Goal: Use online tool/utility: Utilize a website feature to perform a specific function

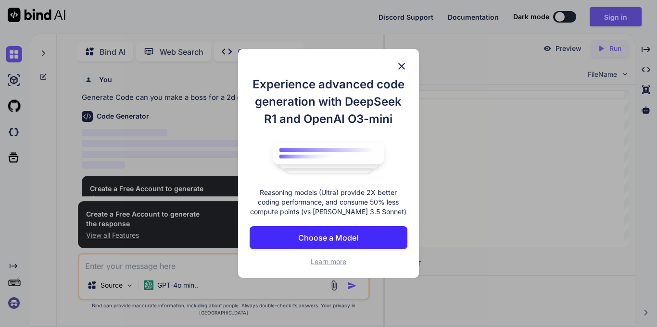
type textarea "x"
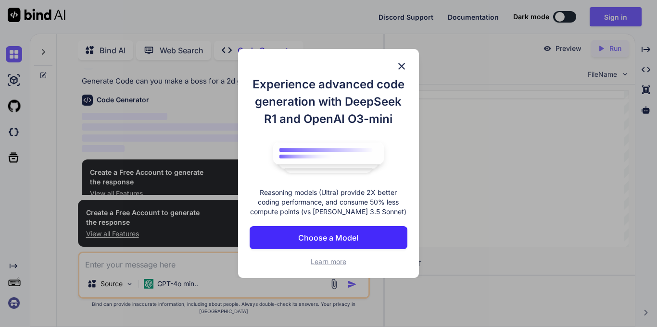
scroll to position [24, 0]
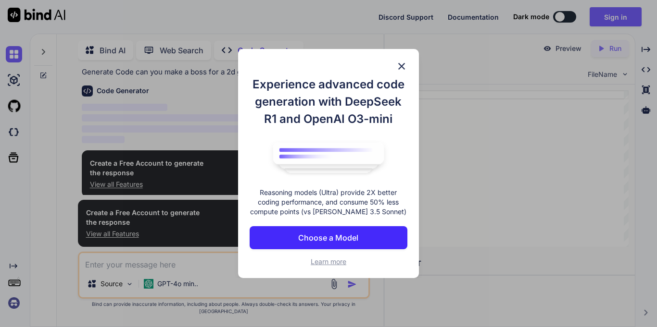
click at [401, 64] on img at bounding box center [402, 67] width 12 height 12
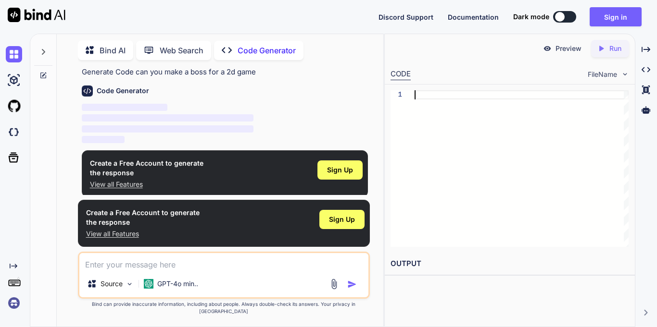
scroll to position [0, 0]
click at [113, 269] on textarea at bounding box center [223, 261] width 289 height 17
type textarea "h"
type textarea "x"
type textarea "he"
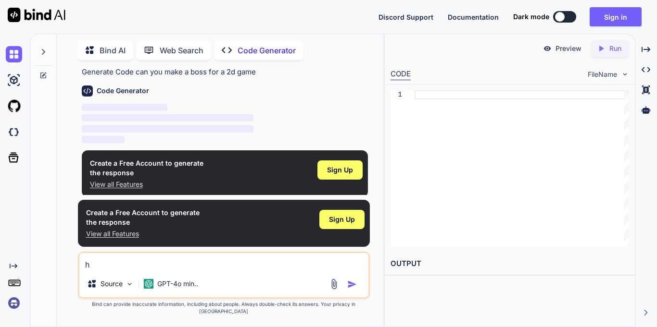
type textarea "x"
type textarea "hey"
type textarea "x"
type textarea "hey"
click at [349, 289] on img "button" at bounding box center [352, 285] width 10 height 10
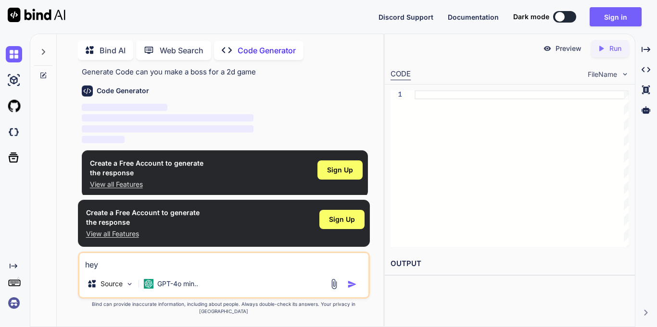
click at [350, 289] on img "button" at bounding box center [352, 285] width 10 height 10
click at [325, 172] on div "Sign Up" at bounding box center [339, 170] width 45 height 19
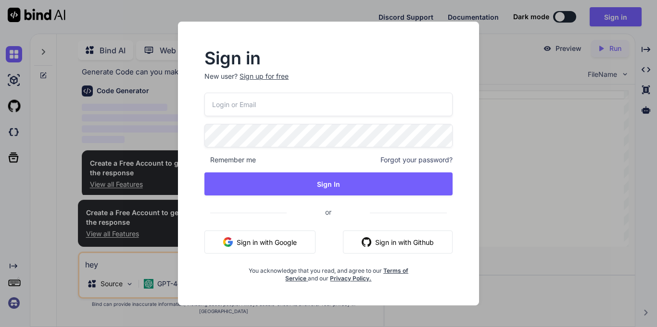
click at [279, 109] on input "email" at bounding box center [328, 105] width 248 height 24
type input "[EMAIL_ADDRESS][DOMAIN_NAME]"
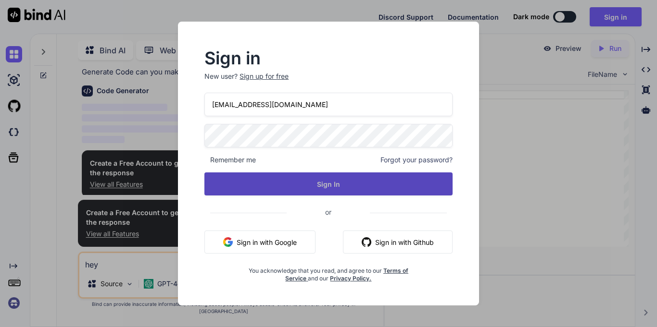
click at [269, 184] on button "Sign In" at bounding box center [328, 184] width 248 height 23
click at [270, 187] on button "Sign In" at bounding box center [328, 184] width 248 height 23
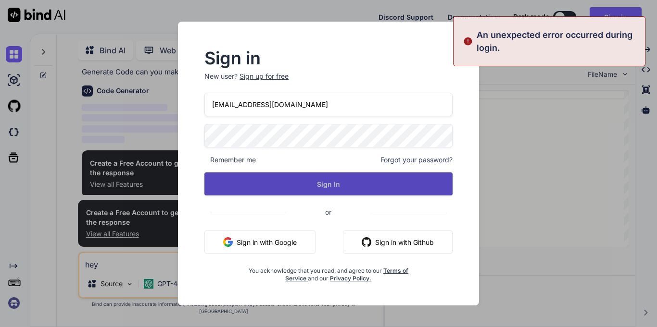
click at [264, 190] on button "Sign In" at bounding box center [328, 184] width 248 height 23
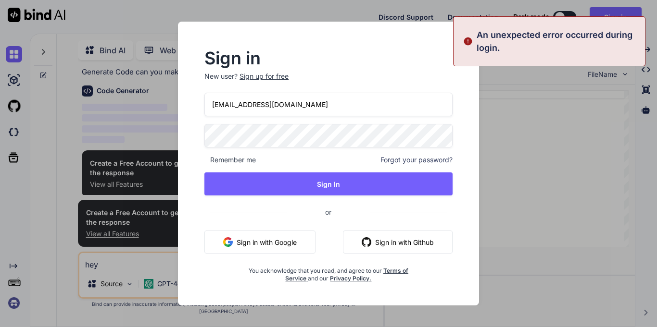
click at [274, 75] on div "Sign up for free" at bounding box center [263, 77] width 49 height 10
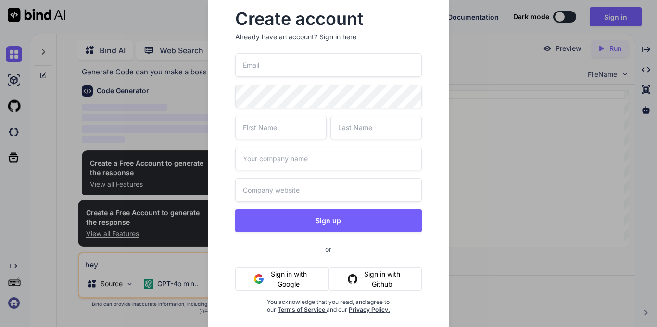
click at [253, 63] on input "email" at bounding box center [328, 65] width 187 height 24
type input "[EMAIL_ADDRESS][DOMAIN_NAME]"
click at [257, 127] on input "text" at bounding box center [280, 128] width 91 height 24
type input "corban"
click at [350, 130] on input "text" at bounding box center [375, 128] width 91 height 24
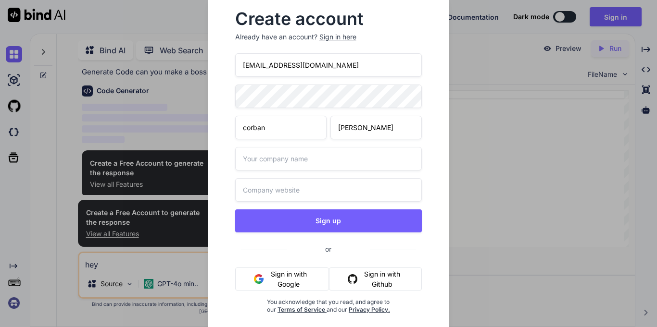
type input "[PERSON_NAME]"
click at [284, 158] on input "text" at bounding box center [328, 159] width 187 height 24
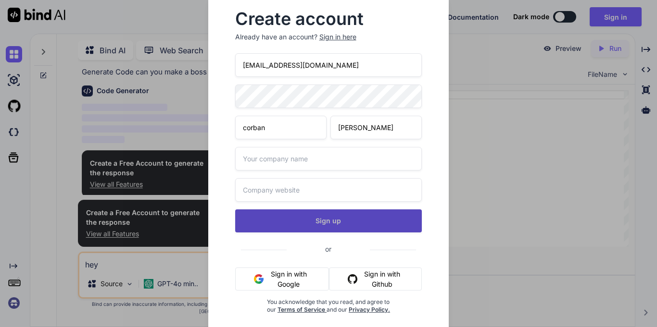
click at [281, 221] on button "Sign up" at bounding box center [328, 221] width 187 height 23
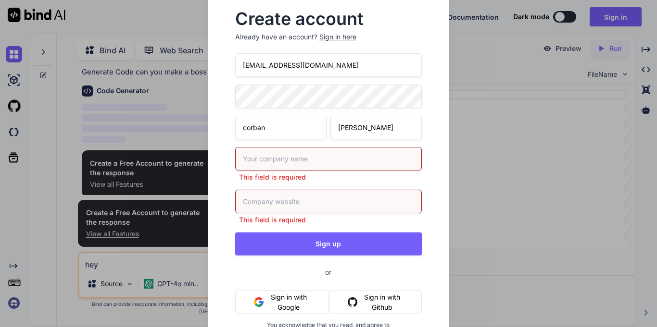
click at [277, 162] on input "text" at bounding box center [328, 159] width 187 height 24
click at [288, 157] on input "veinofcrystalsstudio" at bounding box center [328, 159] width 187 height 24
type input "veinofcrystalstudio"
click at [261, 158] on input "veinofcrystalstudio" at bounding box center [328, 159] width 187 height 24
click at [532, 217] on div "Create account Already have an account? Sign in here [EMAIL_ADDRESS][DOMAIN_NAM…" at bounding box center [328, 163] width 657 height 327
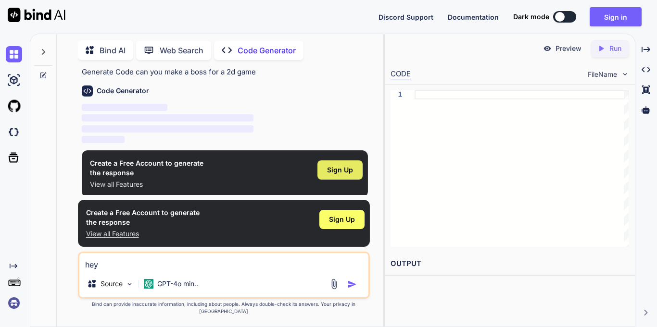
click at [347, 166] on span "Sign Up" at bounding box center [340, 170] width 26 height 10
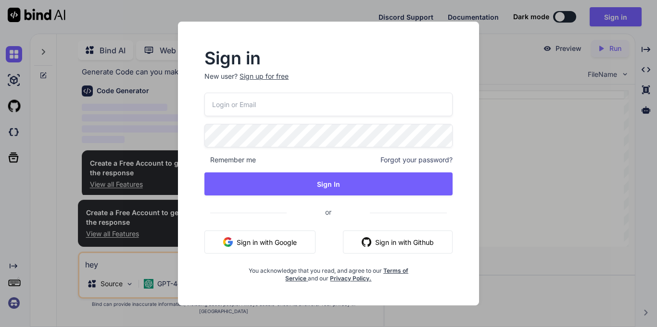
click at [244, 75] on div "Sign up for free" at bounding box center [263, 77] width 49 height 10
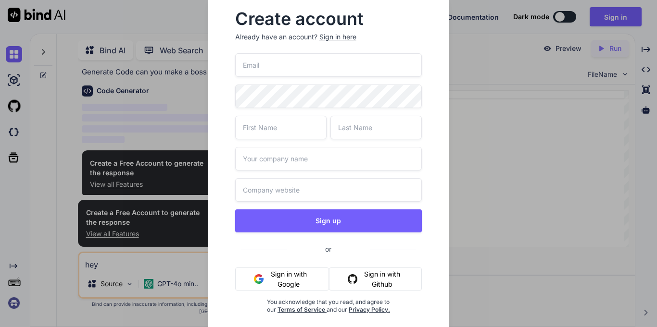
click at [244, 75] on input "email" at bounding box center [328, 65] width 187 height 24
type input "[EMAIL_ADDRESS][DOMAIN_NAME]"
click at [277, 130] on input "text" at bounding box center [280, 128] width 91 height 24
type input "corban"
click at [355, 126] on input "text" at bounding box center [375, 128] width 91 height 24
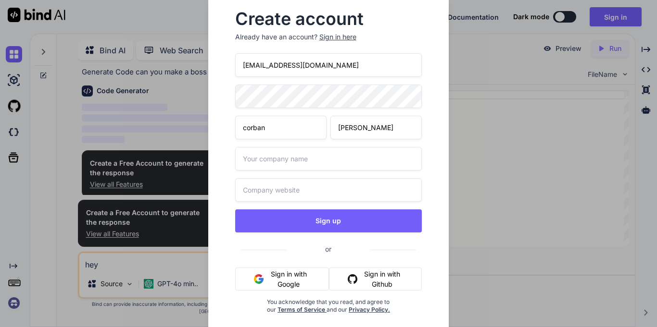
type input "[PERSON_NAME]"
click at [271, 162] on input "text" at bounding box center [328, 159] width 187 height 24
type input "veinofcrystalstudios"
click at [251, 193] on input "text" at bounding box center [328, 190] width 187 height 24
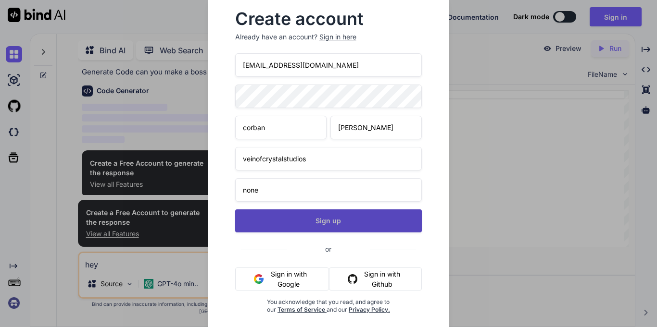
type input "none"
click at [274, 219] on button "Sign up" at bounding box center [328, 221] width 187 height 23
click at [285, 230] on button "Sign up" at bounding box center [328, 221] width 187 height 23
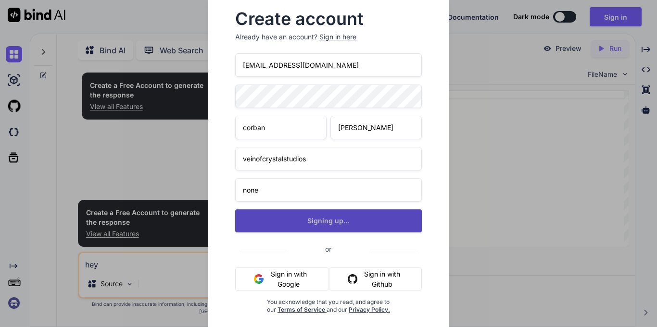
scroll to position [0, 0]
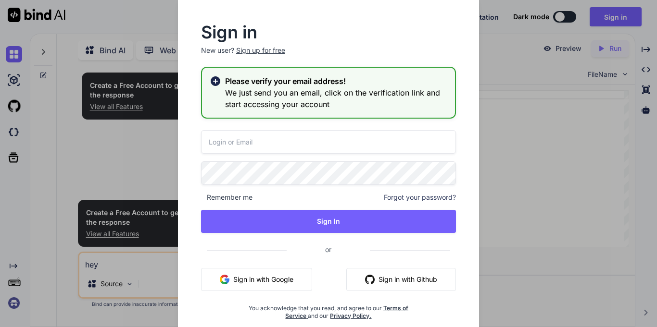
click at [288, 144] on input "email" at bounding box center [328, 142] width 255 height 24
type input "[EMAIL_ADDRESS][DOMAIN_NAME]"
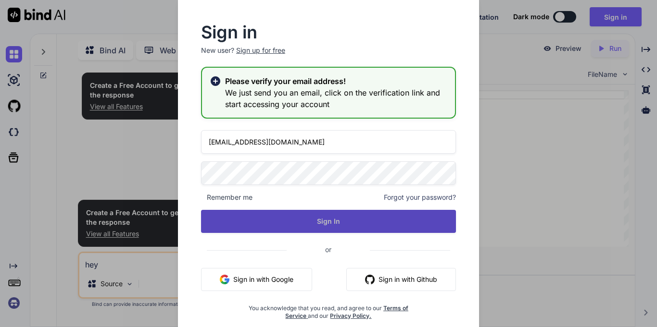
click at [254, 217] on button "Sign In" at bounding box center [328, 221] width 255 height 23
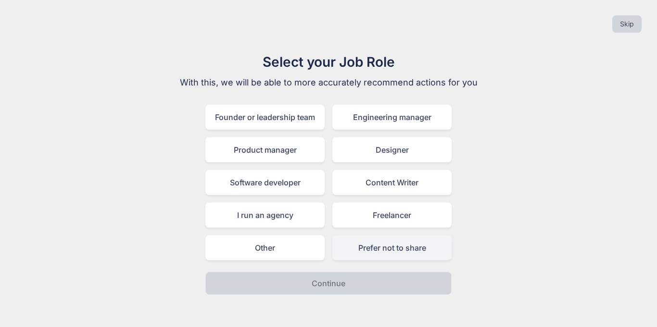
click at [362, 254] on div "Prefer not to share" at bounding box center [391, 248] width 119 height 25
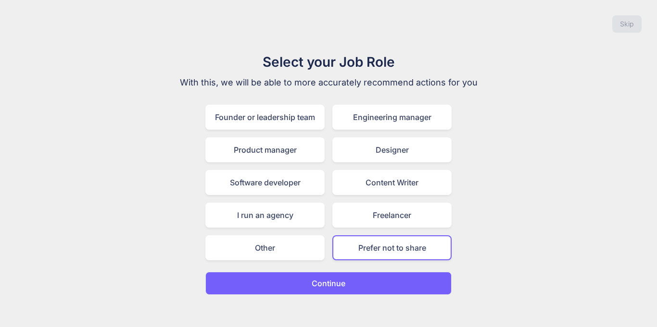
click at [346, 283] on button "Continue" at bounding box center [328, 283] width 246 height 23
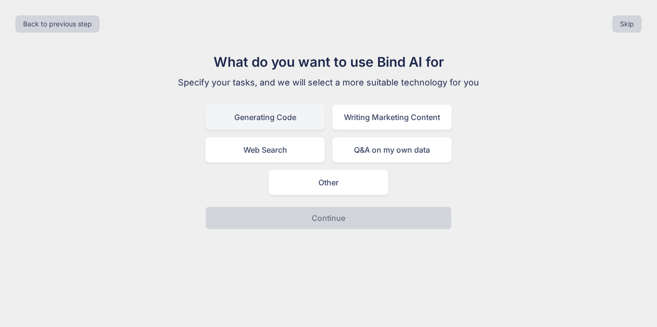
click at [299, 118] on div "Generating Code" at bounding box center [264, 117] width 119 height 25
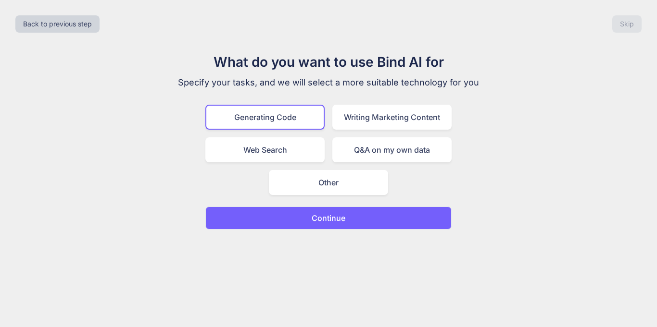
click at [327, 223] on p "Continue" at bounding box center [329, 219] width 34 height 12
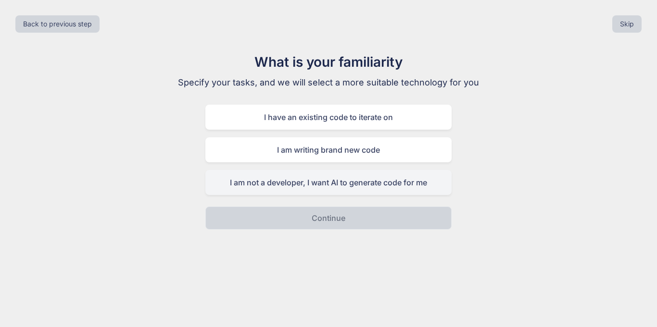
click at [262, 178] on div "I am not a developer, I want AI to generate code for me" at bounding box center [328, 182] width 246 height 25
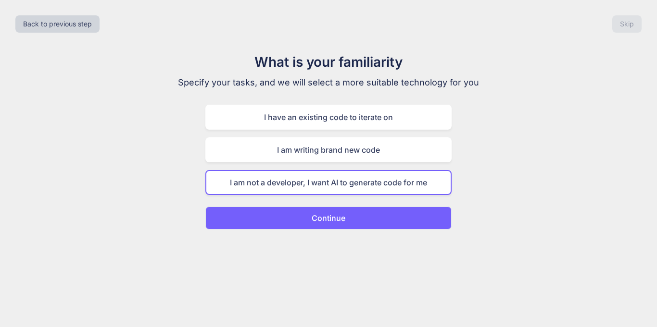
click at [277, 215] on button "Continue" at bounding box center [328, 218] width 246 height 23
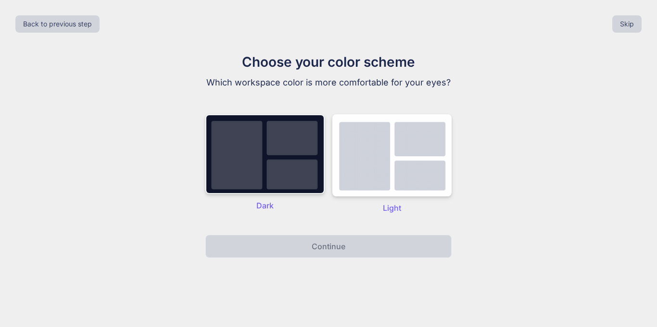
click at [256, 174] on img at bounding box center [264, 154] width 119 height 80
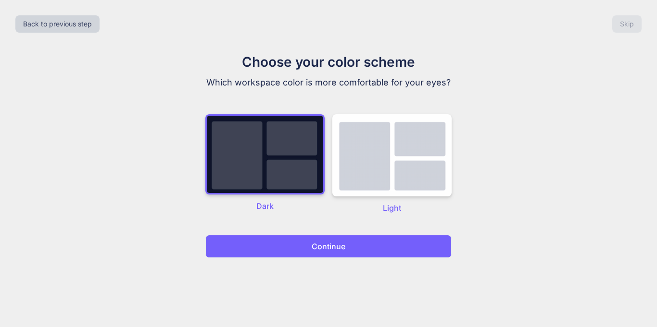
click at [292, 251] on button "Continue" at bounding box center [328, 246] width 246 height 23
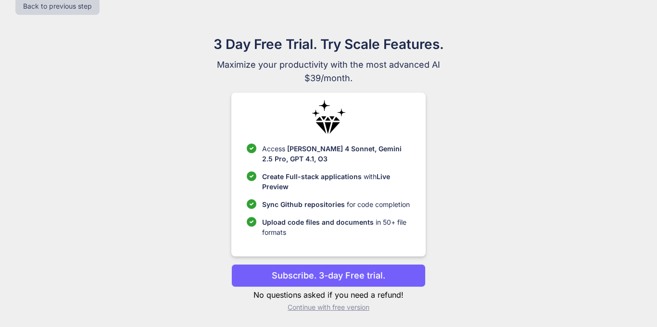
scroll to position [18, 0]
click at [297, 310] on p "Continue with free version" at bounding box center [328, 307] width 194 height 10
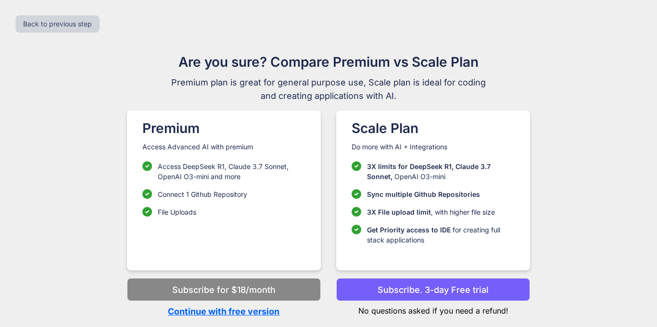
scroll to position [0, 0]
click at [223, 317] on p "Continue with free version" at bounding box center [224, 311] width 194 height 13
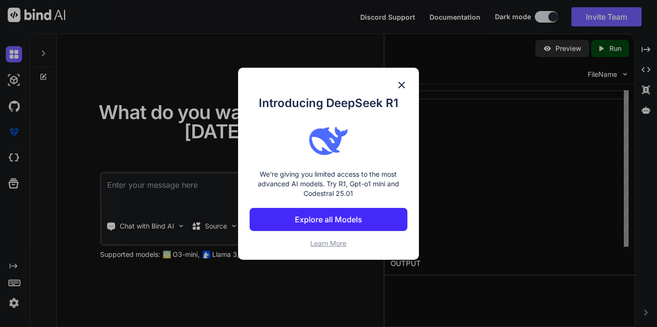
click at [399, 85] on img at bounding box center [402, 85] width 12 height 12
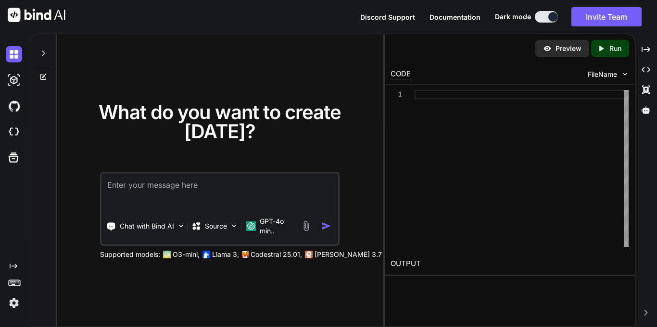
click at [165, 188] on textarea at bounding box center [219, 192] width 237 height 36
type textarea "make me a 2d boss that's relatively easy"
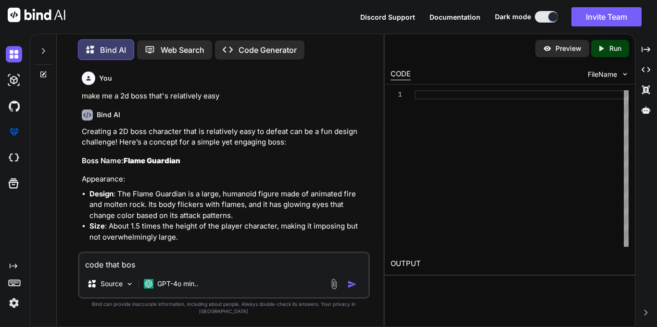
type textarea "code that boss"
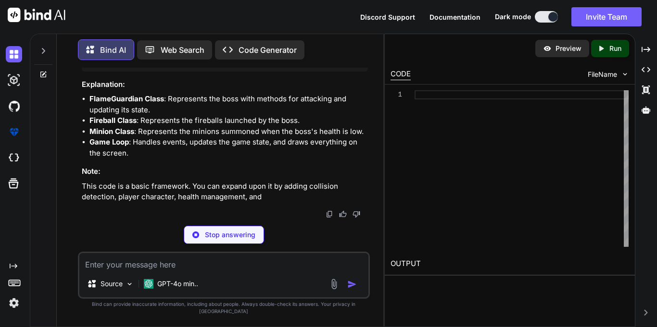
scroll to position [1901, 0]
click at [105, 271] on textarea at bounding box center [223, 261] width 289 height 17
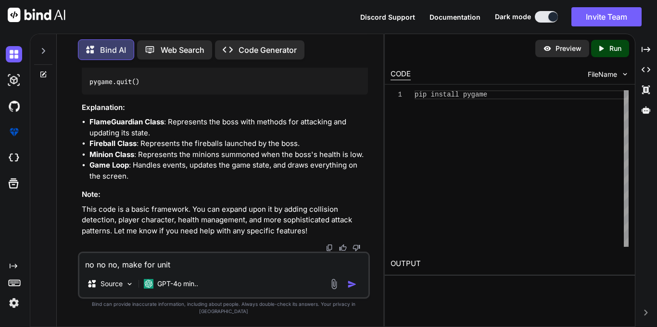
type textarea "no no no, make for unity"
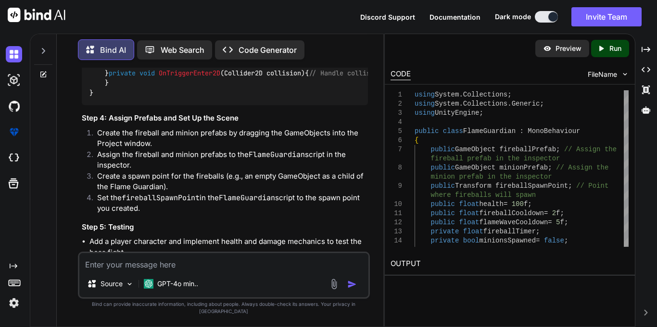
scroll to position [2293, 0]
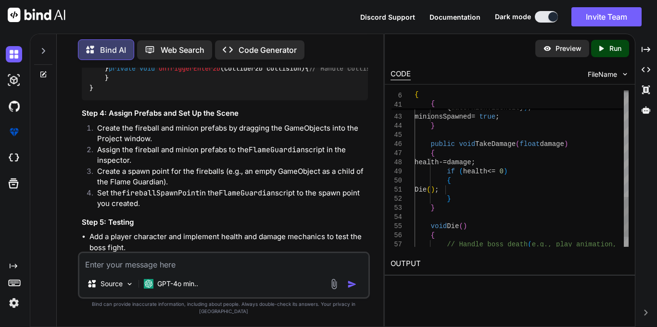
click at [610, 50] on p "Run" at bounding box center [615, 49] width 12 height 10
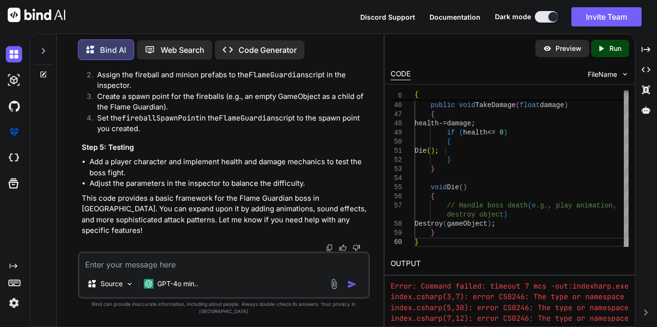
scroll to position [3506, 0]
click at [241, 52] on p "Code Generator" at bounding box center [267, 50] width 58 height 12
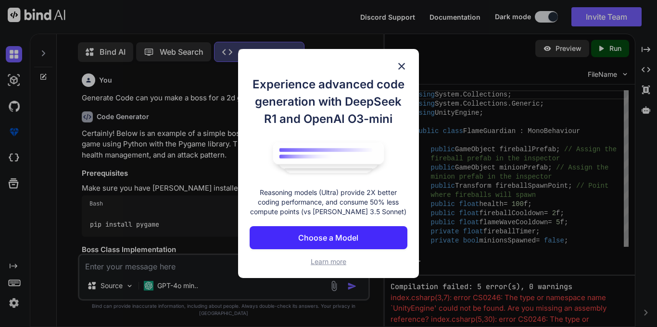
scroll to position [4, 0]
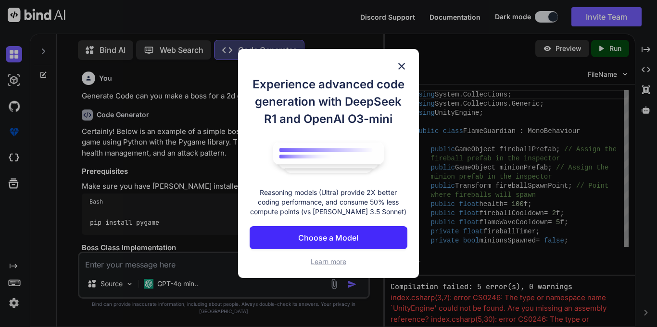
click at [403, 66] on img at bounding box center [402, 67] width 12 height 12
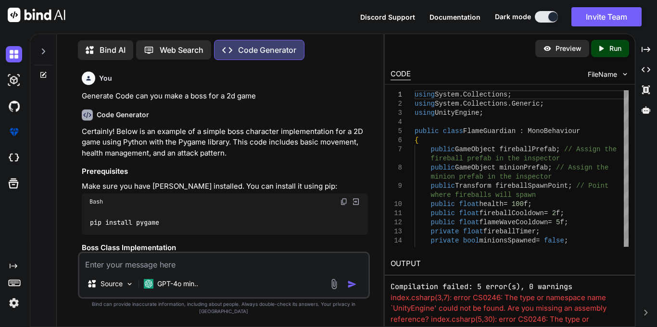
click at [173, 269] on textarea at bounding box center [223, 261] width 289 height 17
type textarea "burn"
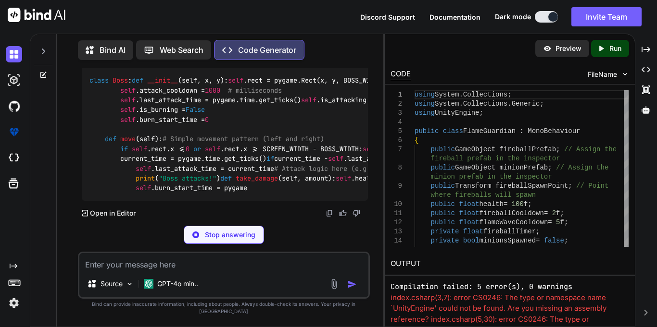
scroll to position [1665, 0]
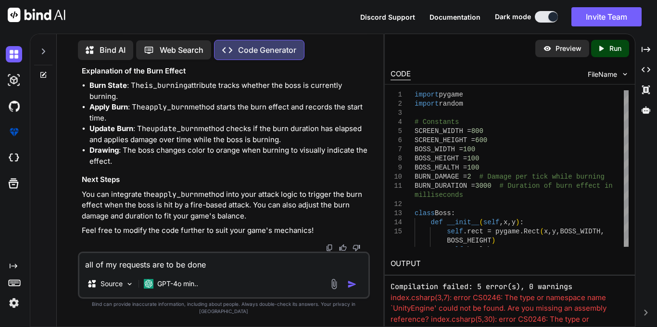
type textarea "all of my requests are to be done"
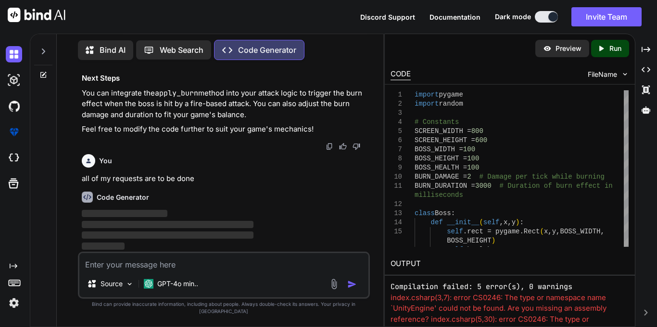
scroll to position [2400, 0]
click at [227, 185] on p "all of my requests are to be done" at bounding box center [225, 179] width 286 height 11
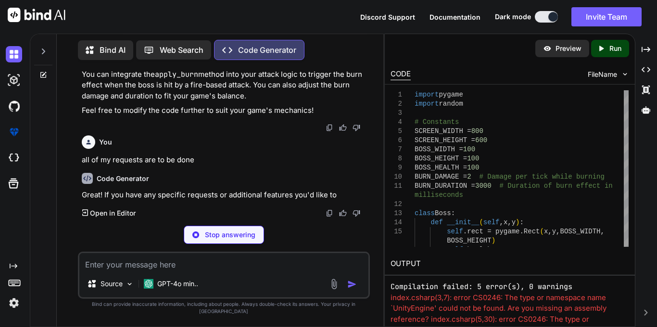
click at [202, 166] on p "all of my requests are to be done" at bounding box center [225, 160] width 286 height 11
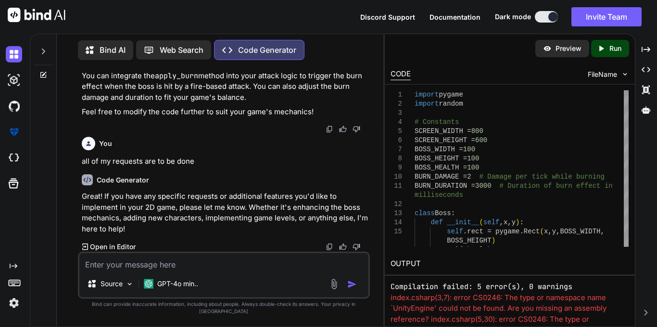
click at [196, 167] on p "all of my requests are to be done" at bounding box center [225, 161] width 286 height 11
drag, startPoint x: 82, startPoint y: 187, endPoint x: 225, endPoint y: 182, distance: 142.9
click at [225, 167] on p "all of my requests are to be done" at bounding box center [225, 161] width 286 height 11
copy p "all of my requests are to be done"
click at [137, 271] on textarea at bounding box center [223, 261] width 289 height 17
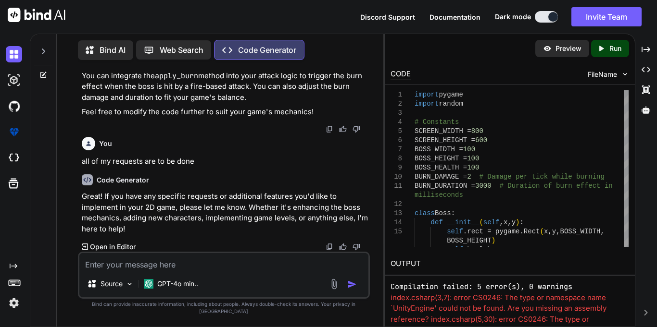
paste textarea "all of my requests are to be done"
type textarea "all of my requests are to be done In unity!!!!!!!!"
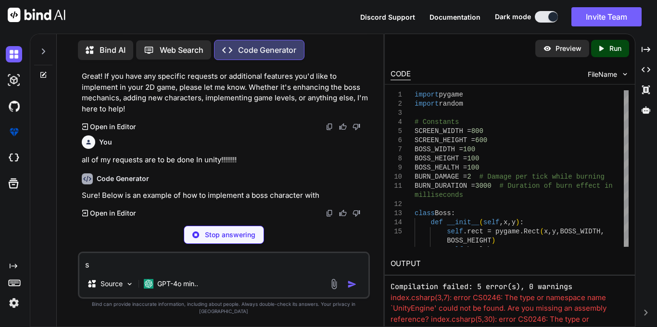
scroll to position [2519, 0]
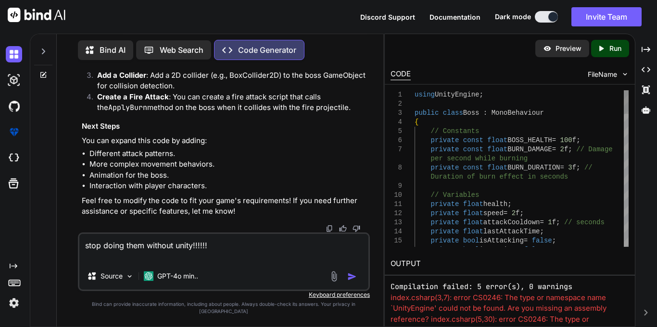
type textarea "stop doing them without unity!!!!!!"
click at [350, 282] on img "button" at bounding box center [352, 277] width 10 height 10
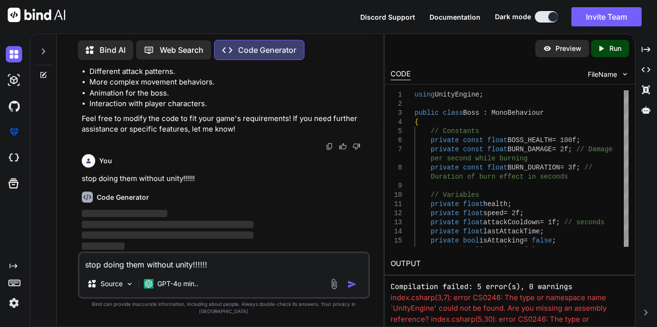
scroll to position [4038, 0]
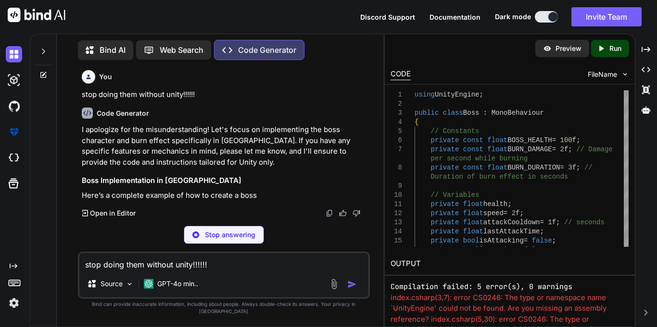
click at [175, 271] on textarea "stop doing them without unity!!!!!!" at bounding box center [223, 261] width 289 height 17
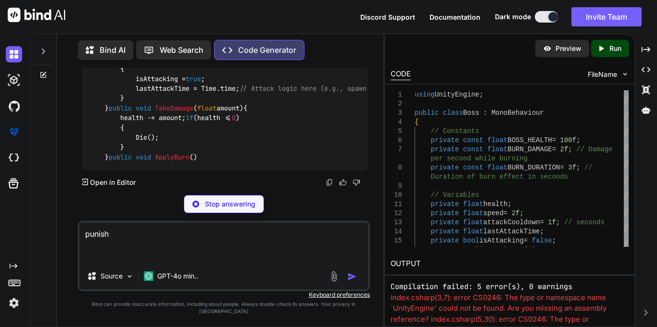
click at [225, 244] on textarea "punish" at bounding box center [223, 243] width 289 height 40
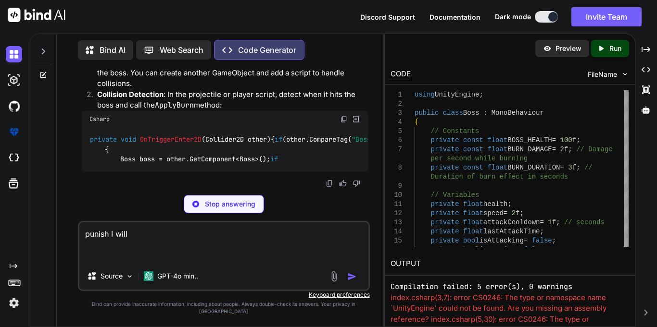
type textarea "punish I will"
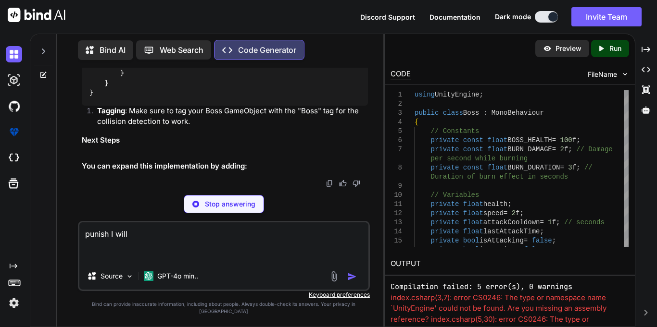
click at [138, 211] on div "Stop answering" at bounding box center [224, 204] width 292 height 18
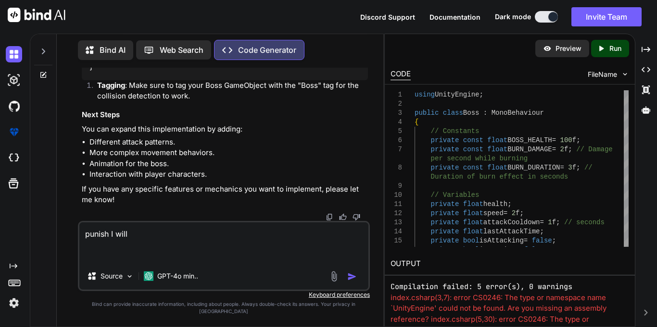
click at [354, 282] on img "button" at bounding box center [352, 277] width 10 height 10
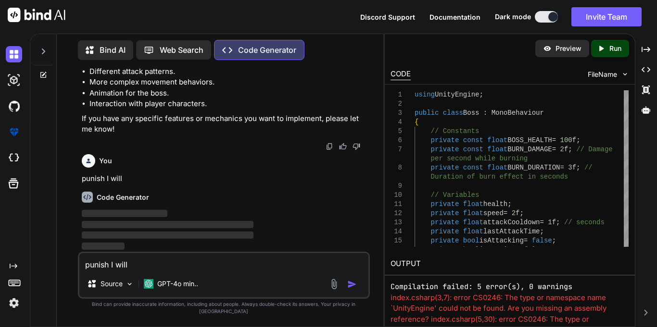
scroll to position [5663, 0]
click at [139, 271] on textarea "punish I will" at bounding box center [223, 261] width 289 height 17
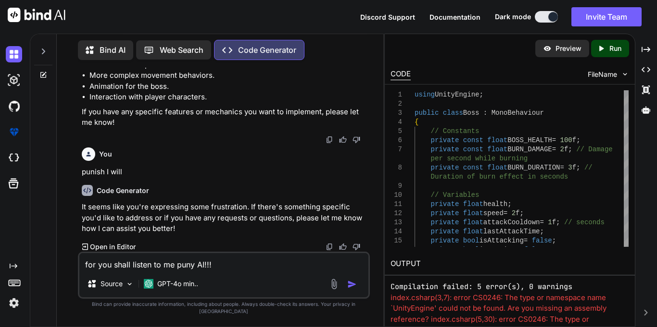
type textarea "for you shall listen to me puny AI!!!!"
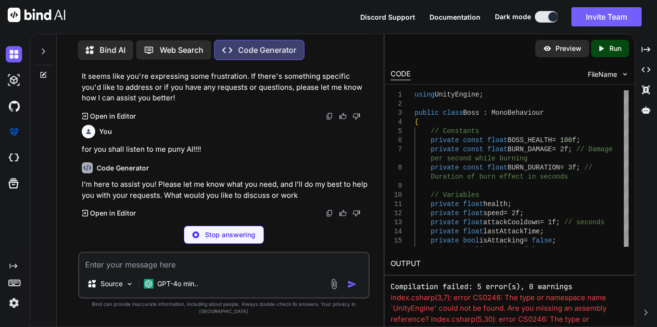
scroll to position [5767, 0]
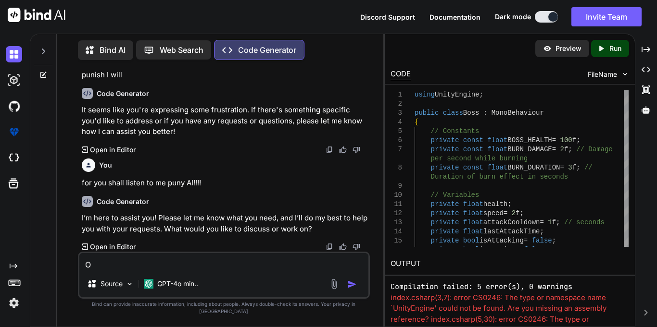
type textarea "OK"
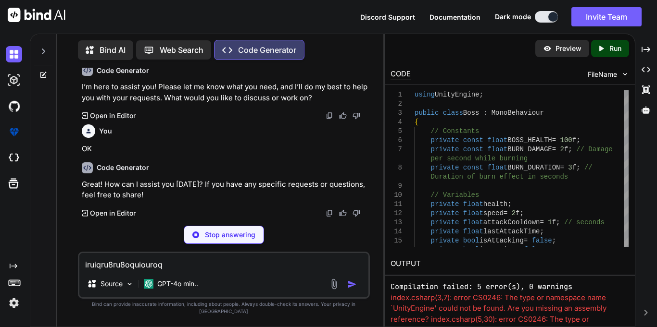
scroll to position [5864, 0]
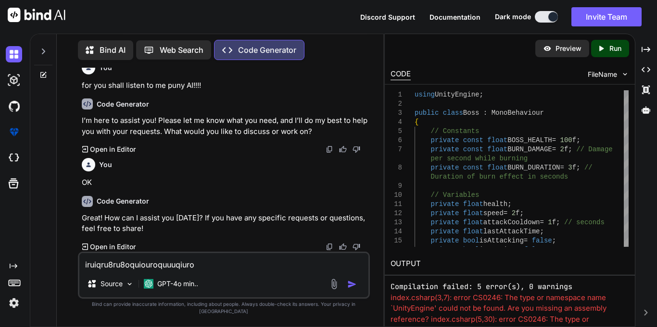
type textarea "iruiqru8ru8oquiouroquuuqiuroi"
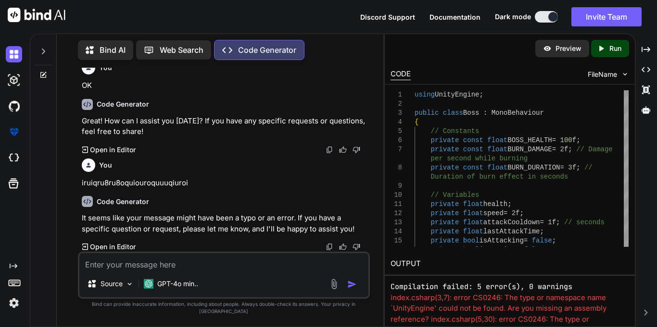
scroll to position [5961, 0]
type textarea "decypher"
type textarea "decipher this: 938295 8573865 546"
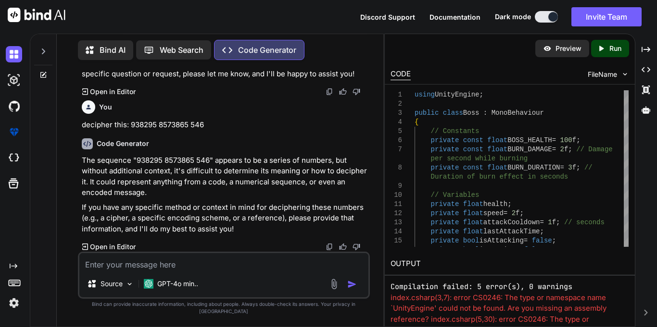
scroll to position [6117, 0]
type textarea "telegram cypher"
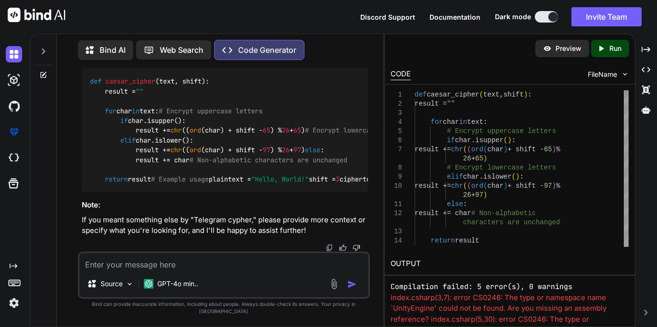
scroll to position [6747, 0]
type textarea "?"
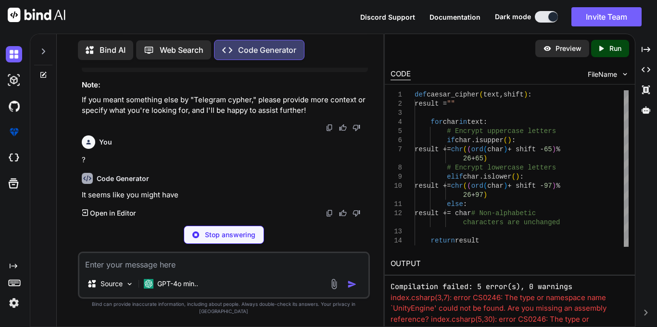
scroll to position [6849, 0]
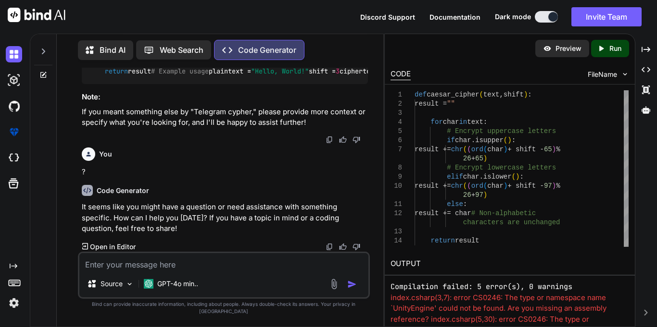
click at [130, 268] on textarea at bounding box center [223, 261] width 289 height 17
type textarea "[PERSON_NAME] me the hello world script"
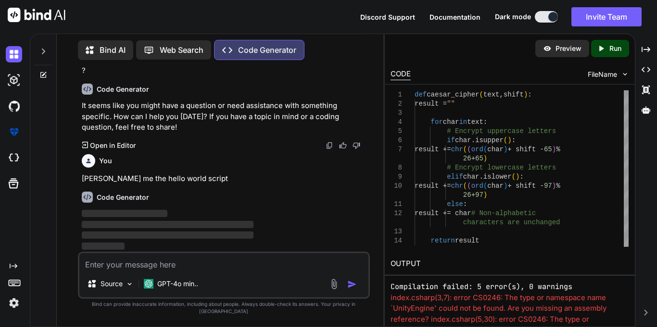
scroll to position [6957, 0]
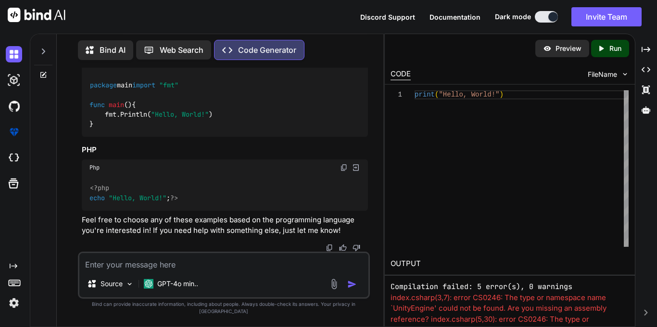
click at [606, 45] on icon "Created with Pixso." at bounding box center [603, 48] width 13 height 9
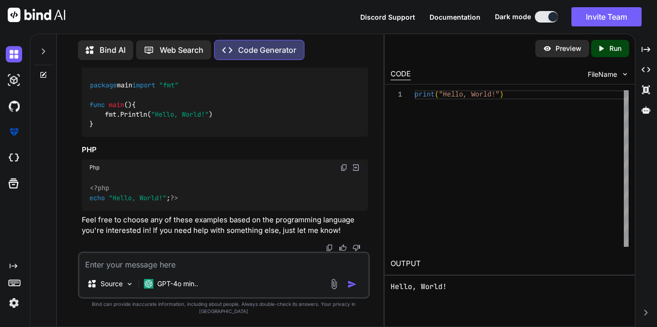
scroll to position [7692, 0]
click at [98, 271] on textarea at bounding box center [223, 261] width 289 height 17
type textarea "make me something random"
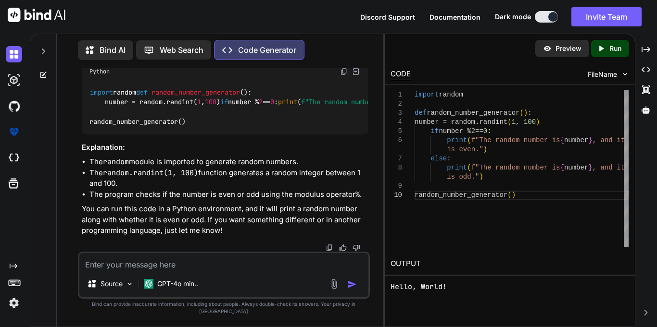
scroll to position [7926, 0]
click at [606, 51] on icon "Created with Pixso." at bounding box center [603, 48] width 13 height 9
click at [156, 270] on textarea at bounding box center [223, 261] width 289 height 17
type textarea "make me a random thing"
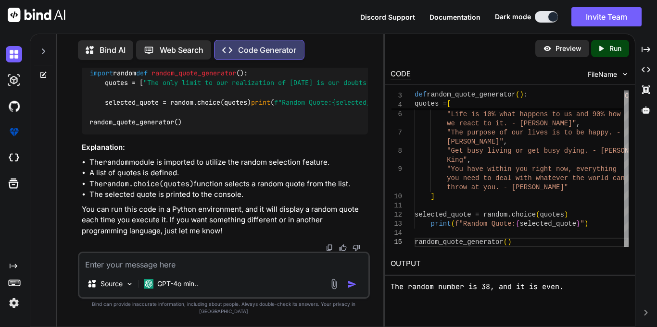
scroll to position [8399, 0]
click at [611, 49] on p "Run" at bounding box center [615, 49] width 12 height 10
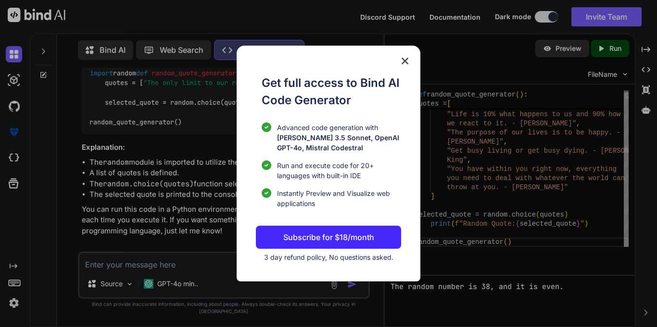
click at [405, 63] on img at bounding box center [405, 61] width 12 height 12
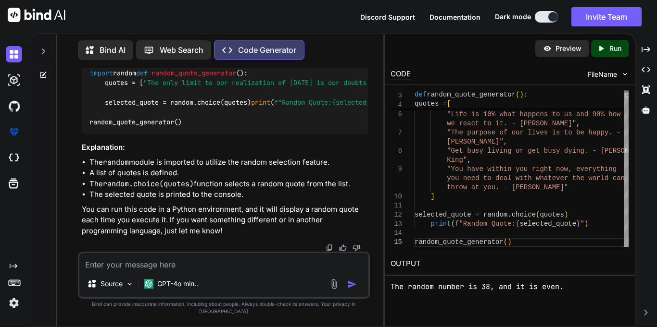
click at [611, 51] on p "Run" at bounding box center [615, 49] width 12 height 10
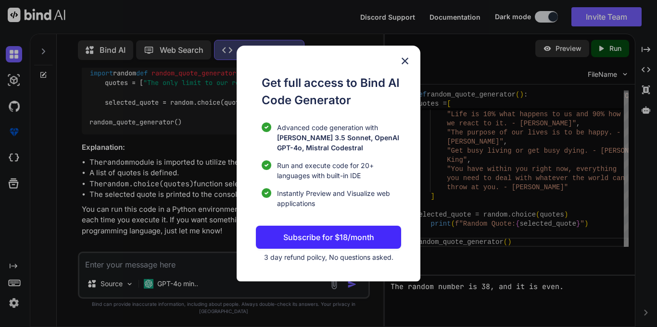
click at [411, 63] on img at bounding box center [405, 61] width 12 height 12
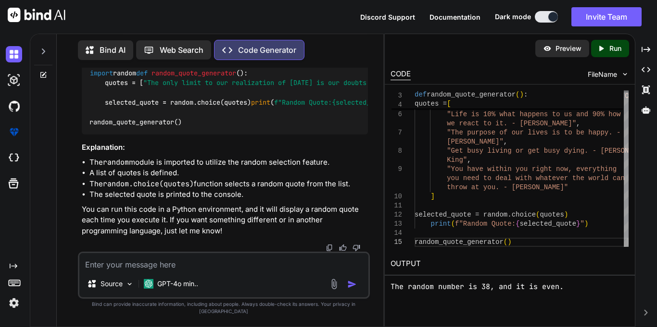
click at [206, 271] on textarea at bounding box center [223, 261] width 289 height 17
type textarea "l"
type textarea "\"
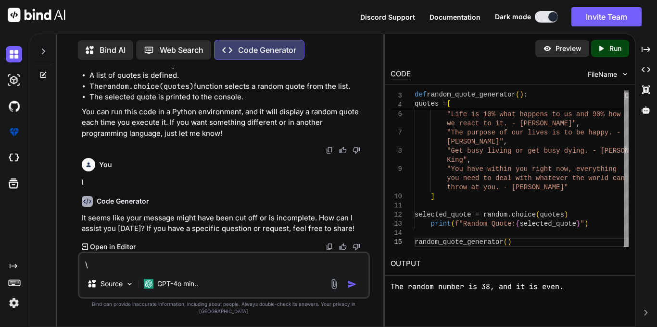
scroll to position [8496, 0]
type textarea "hey"
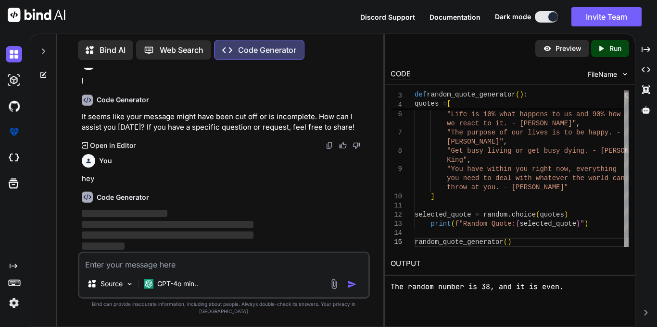
scroll to position [8598, 0]
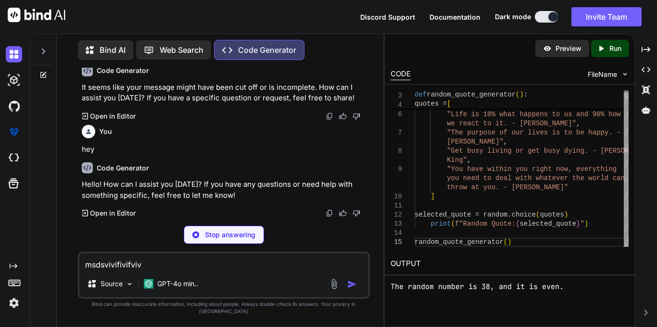
type textarea "msdsvivifivifvivf"
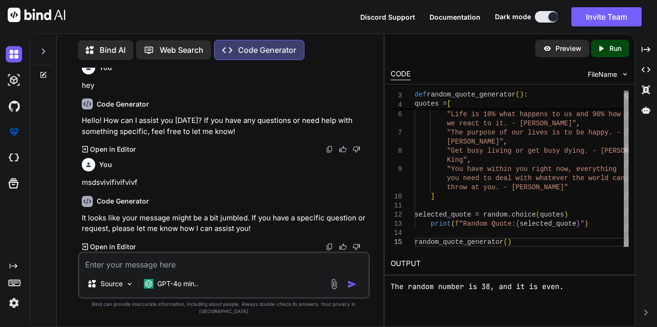
scroll to position [8691, 0]
type textarea "de"
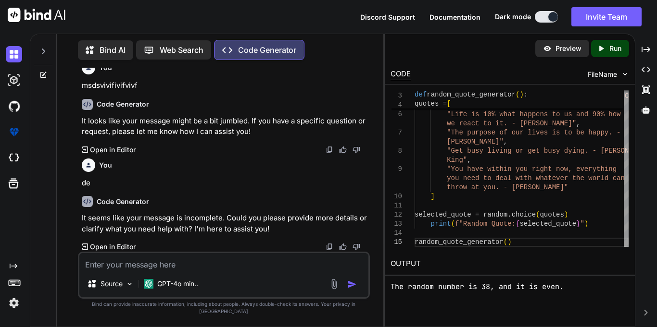
scroll to position [8789, 0]
